Goal: Task Accomplishment & Management: Manage account settings

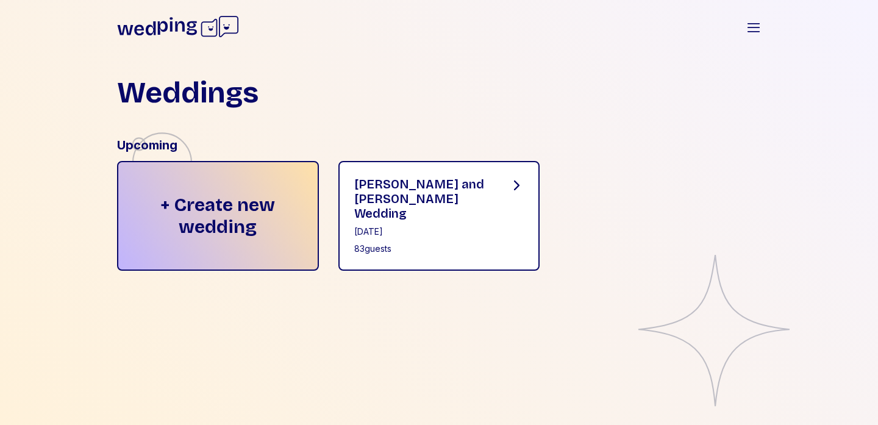
click at [381, 226] on div "[DATE]" at bounding box center [422, 232] width 136 height 12
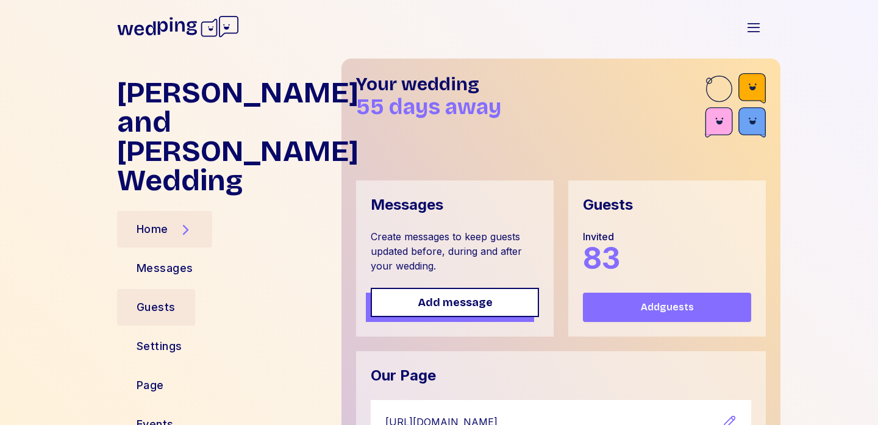
click at [151, 299] on div "Guests" at bounding box center [156, 307] width 39 height 17
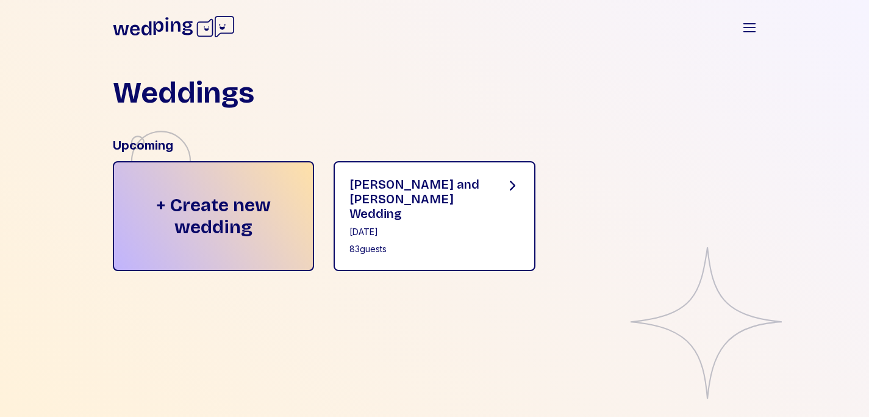
click at [404, 204] on div "[PERSON_NAME] and [PERSON_NAME] Wedding" at bounding box center [418, 199] width 136 height 44
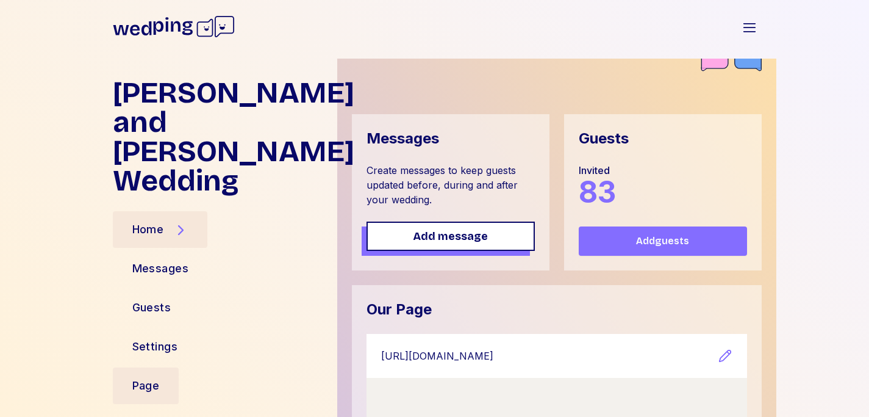
scroll to position [82, 0]
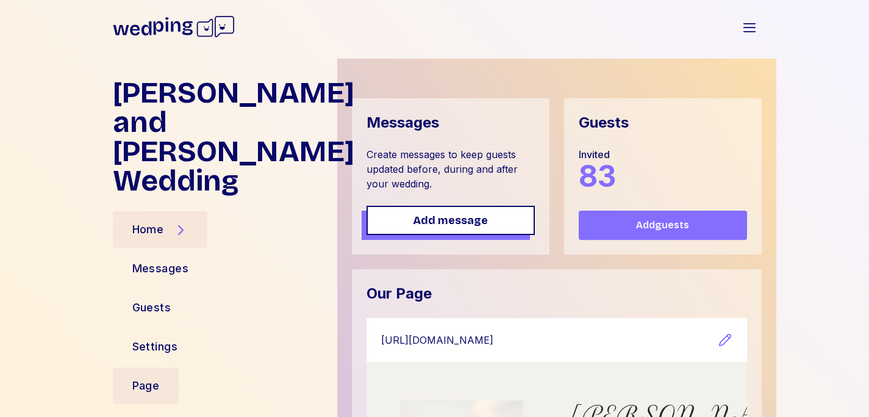
click at [154, 377] on div "Page" at bounding box center [145, 385] width 27 height 17
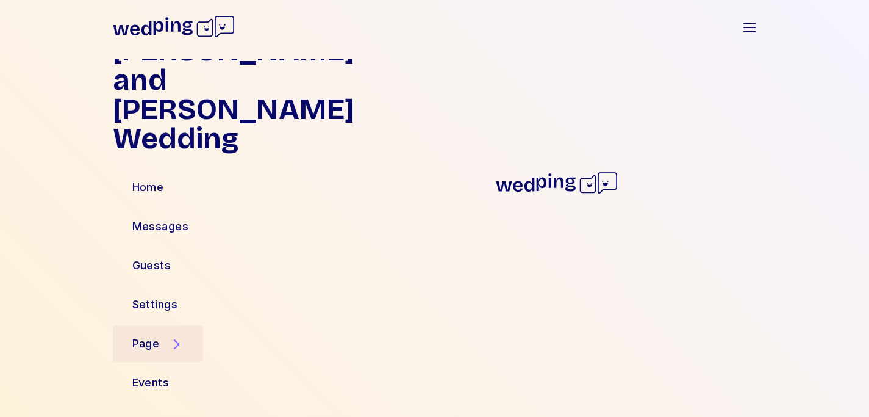
scroll to position [13, 0]
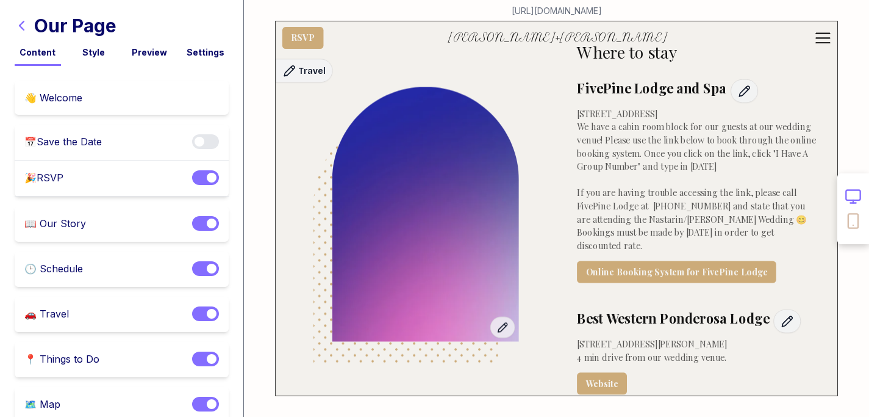
scroll to position [2956, 0]
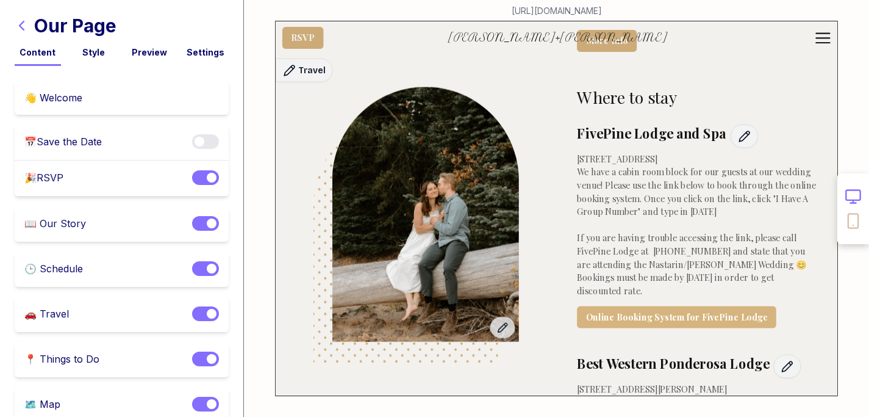
click at [626, 306] on link "Online Booking System for FivePine Lodge" at bounding box center [676, 317] width 199 height 22
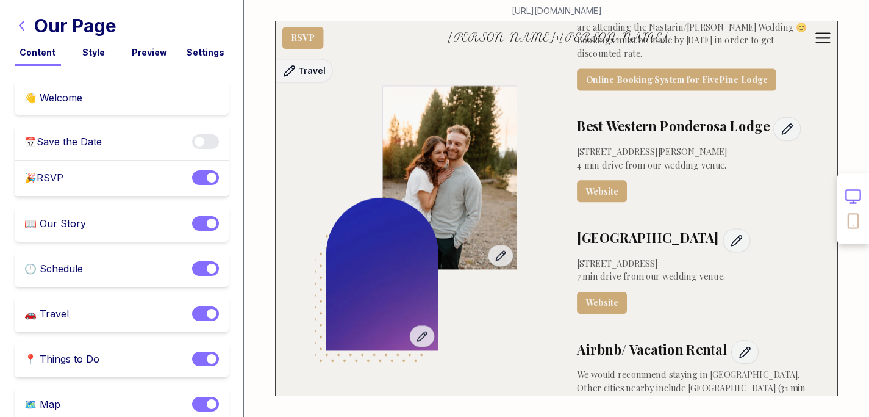
scroll to position [3210, 0]
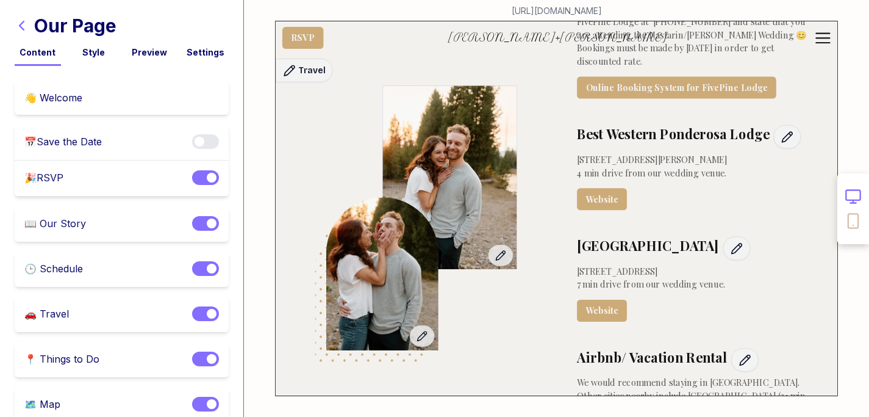
click at [19, 27] on icon "button" at bounding box center [22, 25] width 15 height 15
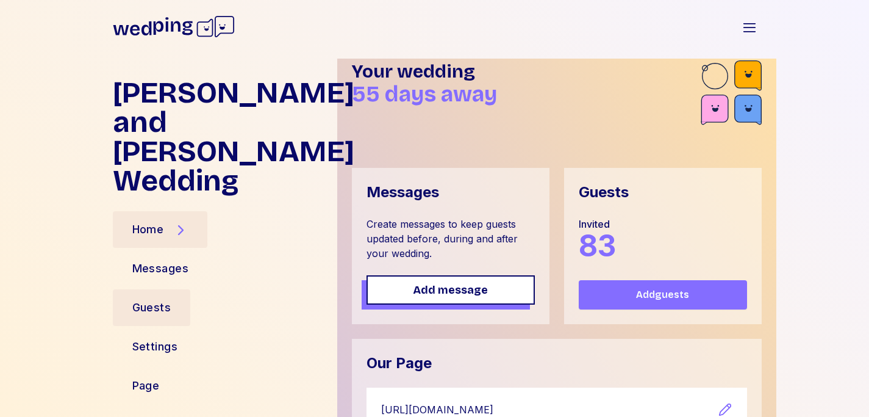
click at [150, 299] on div "Guests" at bounding box center [151, 307] width 39 height 17
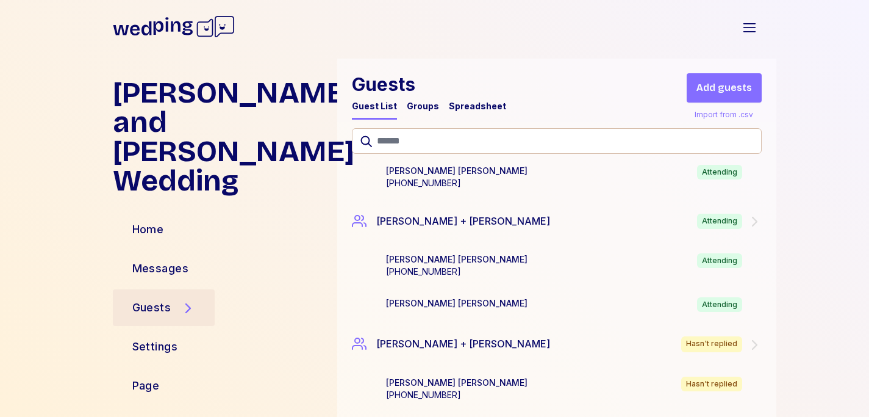
scroll to position [2462, 0]
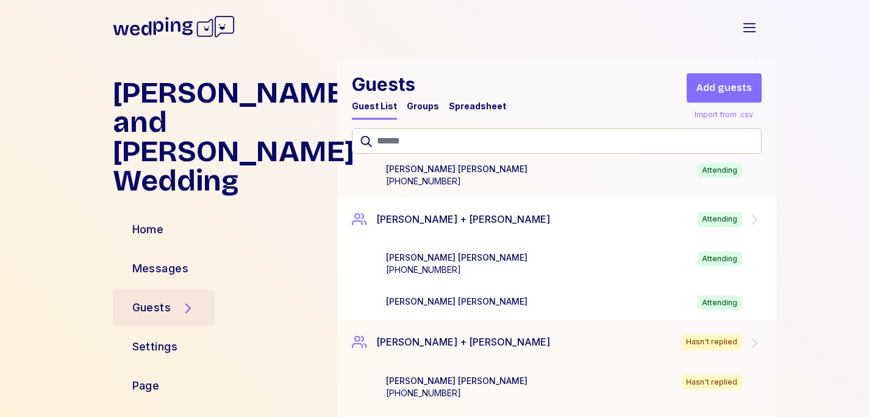
click at [644, 213] on div "[PERSON_NAME] + [PERSON_NAME] Attending" at bounding box center [556, 219] width 439 height 45
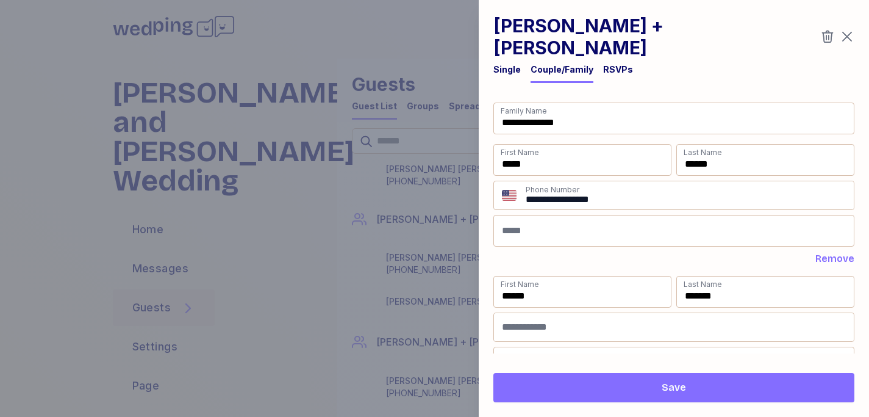
click at [847, 29] on icon "button" at bounding box center [847, 36] width 15 height 15
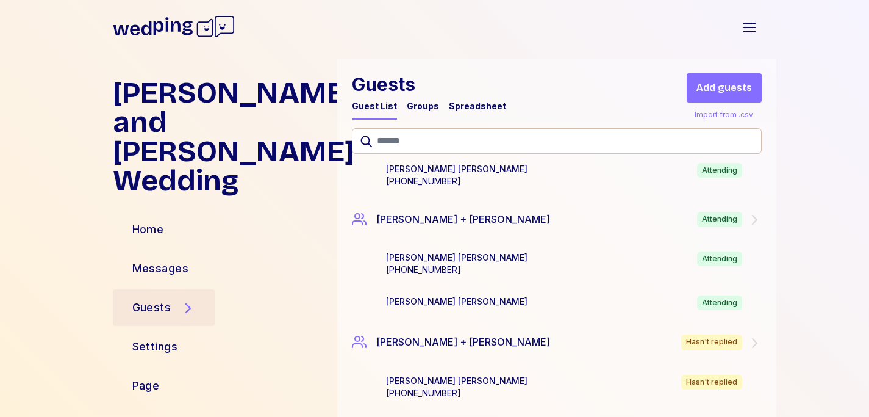
click at [459, 109] on div "Spreadsheet" at bounding box center [477, 106] width 57 height 12
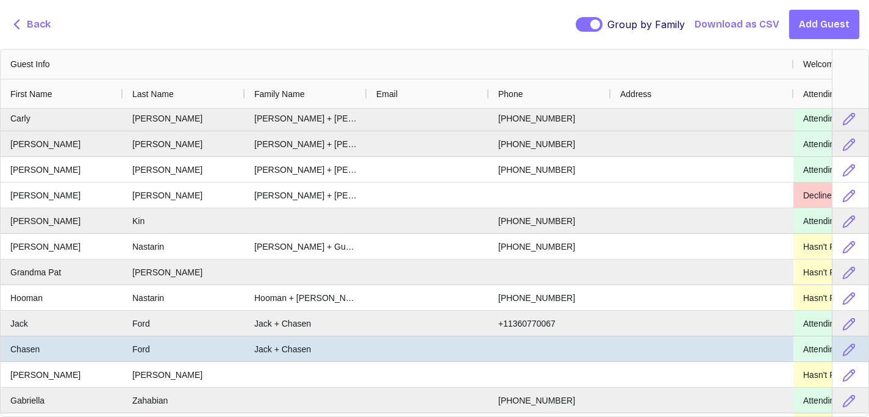
scroll to position [0, 0]
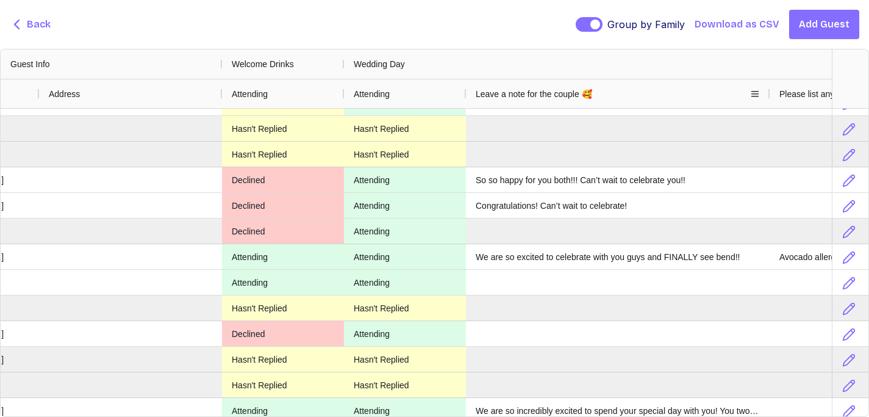
drag, startPoint x: 587, startPoint y: 96, endPoint x: 767, endPoint y: 93, distance: 180.0
click at [767, 93] on div at bounding box center [769, 93] width 5 height 29
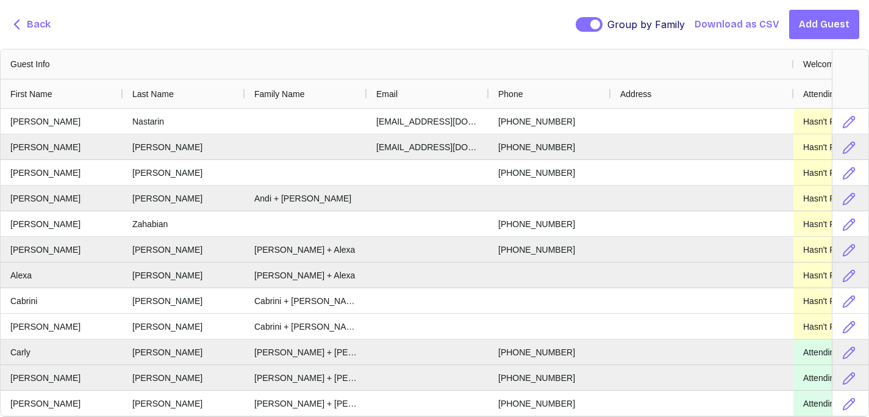
click at [31, 26] on span "Back" at bounding box center [39, 24] width 24 height 15
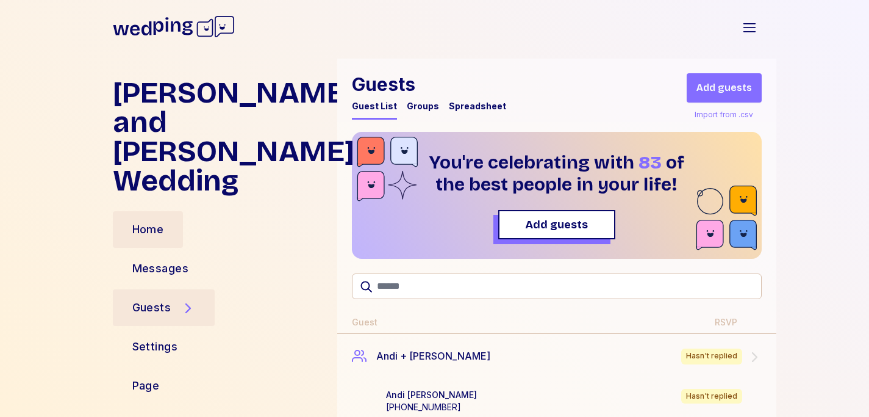
click at [149, 221] on div "Home" at bounding box center [148, 229] width 32 height 17
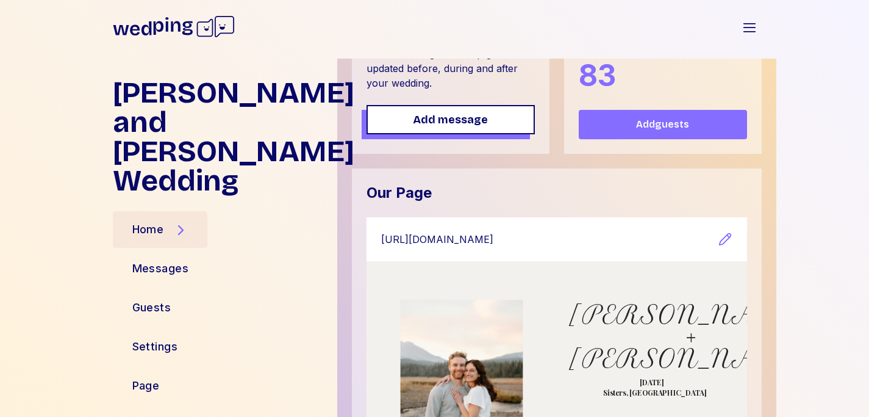
scroll to position [200, 0]
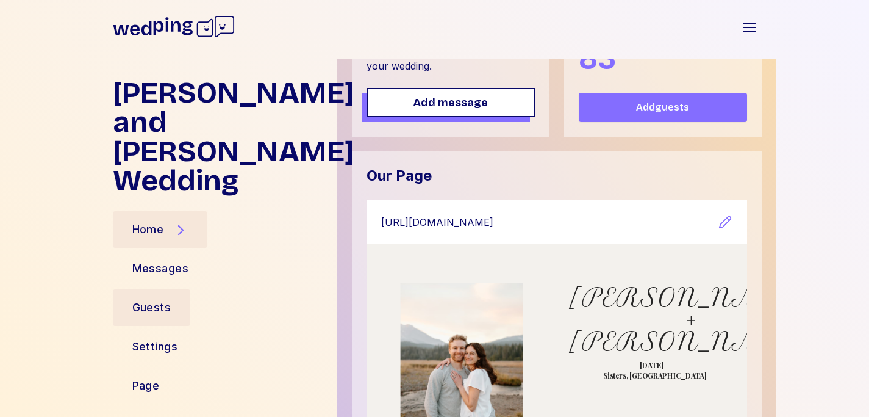
click at [152, 299] on div "Guests" at bounding box center [151, 307] width 39 height 17
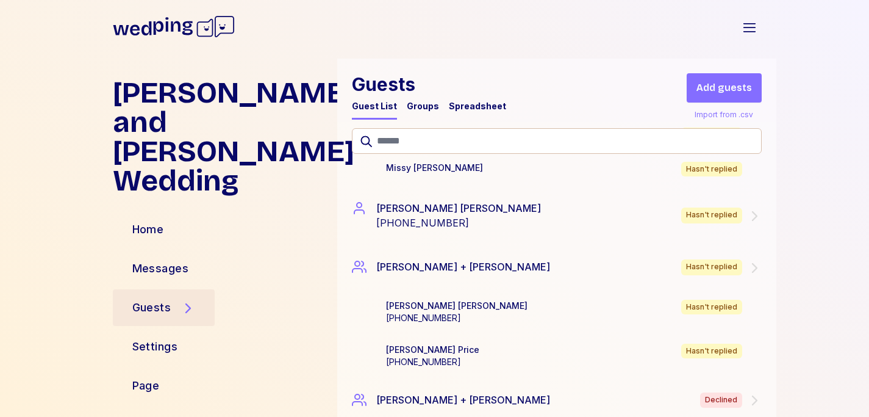
scroll to position [3931, 0]
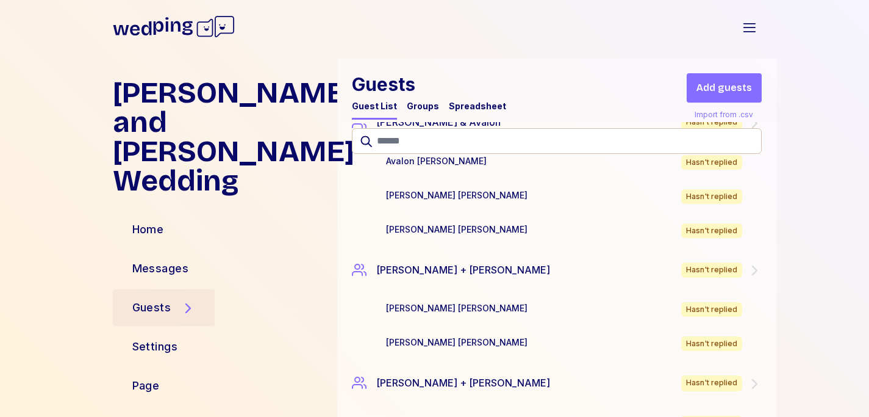
click at [487, 110] on div "Spreadsheet" at bounding box center [477, 106] width 57 height 12
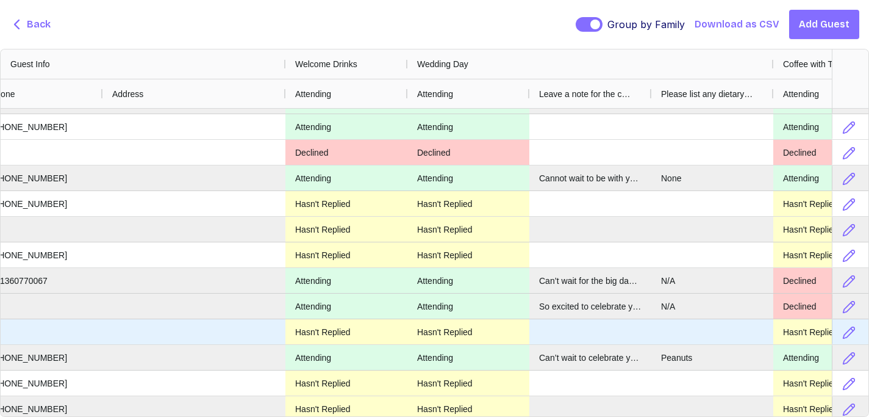
scroll to position [340, 0]
